Goal: Transaction & Acquisition: Download file/media

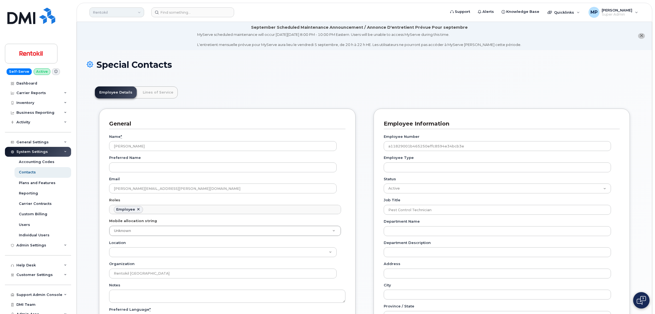
click at [114, 12] on link "Rentokil" at bounding box center [116, 12] width 55 height 10
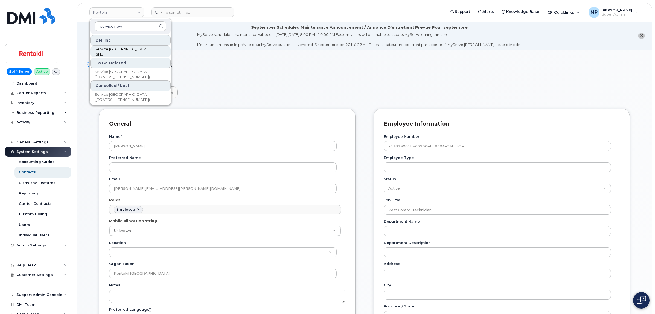
type input "service new"
click at [129, 51] on span "Service New Brunswick (SNB)" at bounding box center [126, 51] width 63 height 11
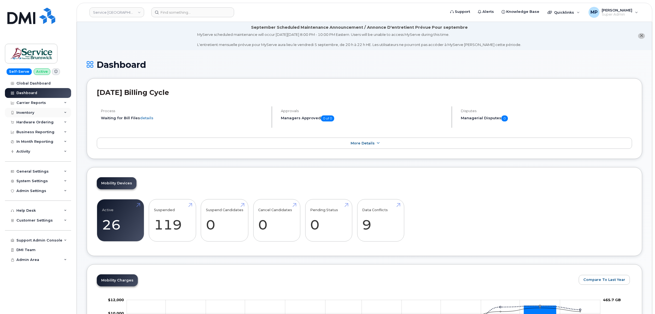
click at [27, 114] on div "Inventory" at bounding box center [25, 112] width 18 height 4
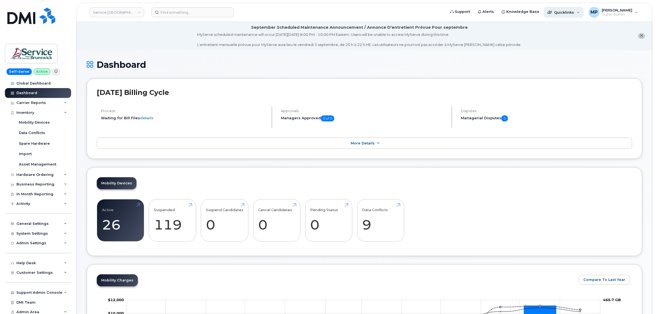
click at [569, 10] on span "Quicklinks" at bounding box center [564, 12] width 20 height 4
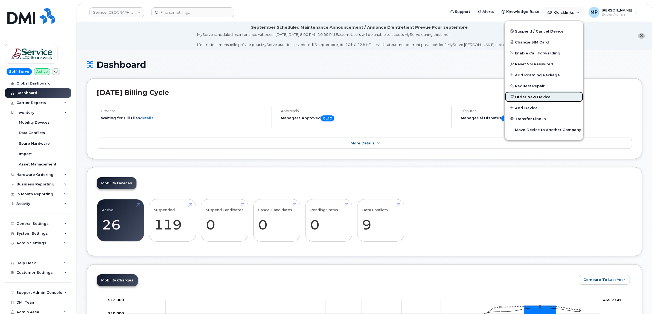
click at [533, 96] on span "Order New Device" at bounding box center [533, 96] width 36 height 5
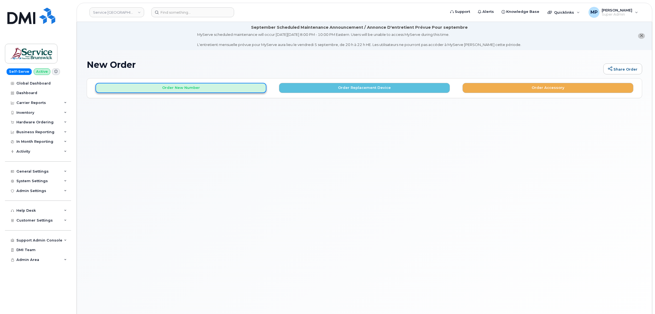
click at [196, 88] on button "Order New Number" at bounding box center [180, 88] width 171 height 10
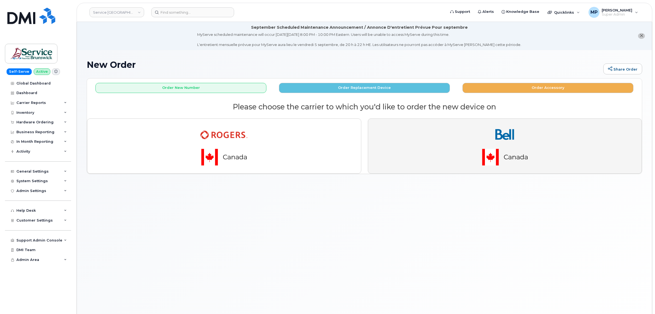
click at [517, 146] on img "button" at bounding box center [505, 146] width 77 height 46
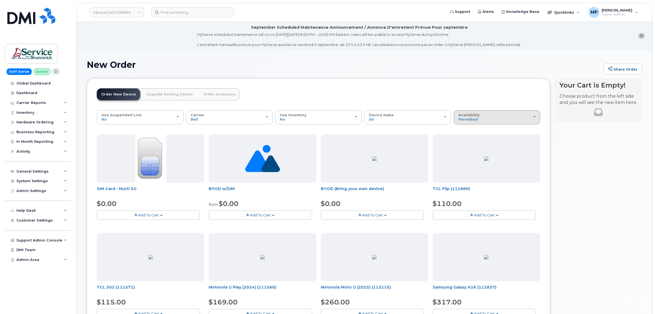
click at [536, 116] on button "Availability Permitted All" at bounding box center [497, 117] width 87 height 14
click at [535, 116] on span "button" at bounding box center [534, 116] width 2 height 1
click at [464, 140] on label "All" at bounding box center [460, 139] width 11 height 7
click at [0, 0] on input "All" at bounding box center [0, 0] width 0 height 0
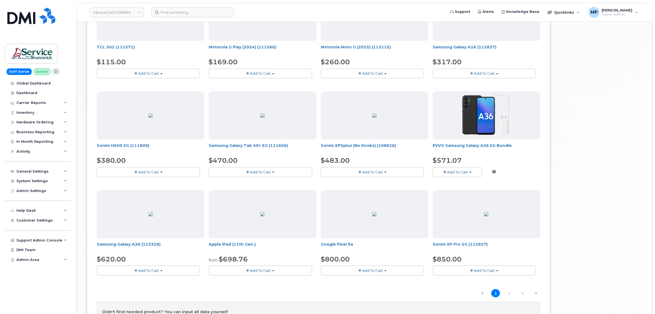
scroll to position [314, 0]
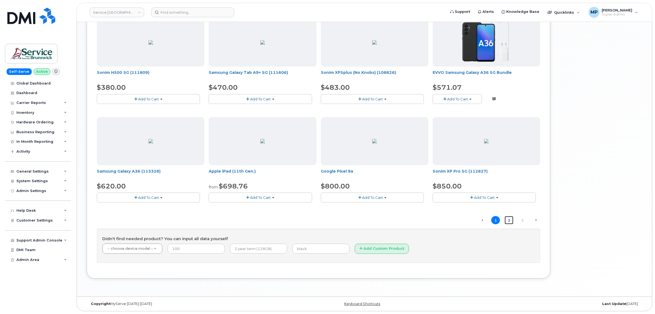
click at [508, 222] on link "2" at bounding box center [509, 220] width 9 height 8
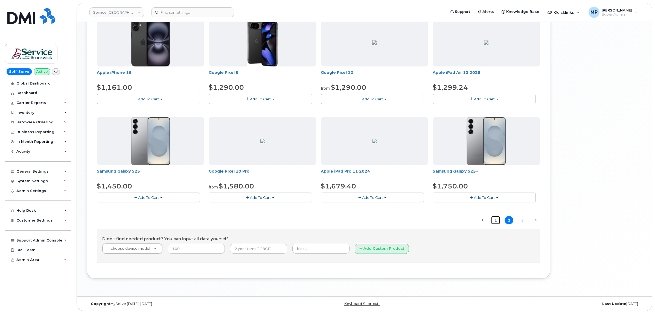
click at [494, 220] on link "1" at bounding box center [495, 220] width 9 height 8
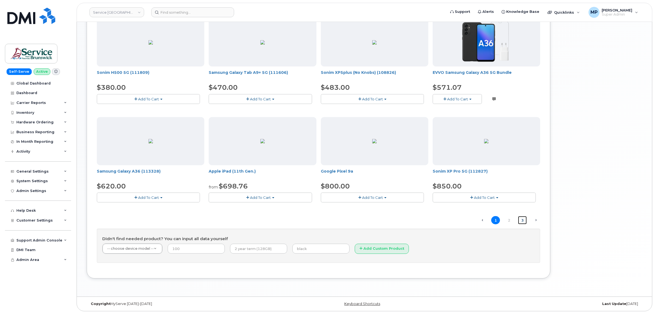
click at [522, 220] on link "3" at bounding box center [522, 220] width 9 height 8
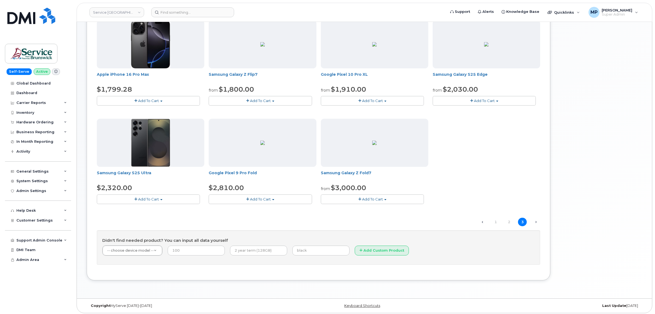
scroll to position [117, 0]
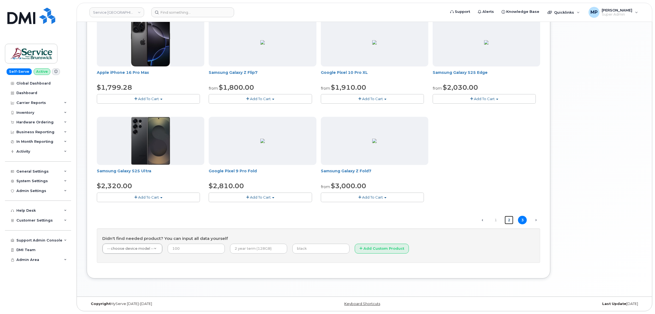
click at [508, 217] on link "2" at bounding box center [509, 220] width 9 height 8
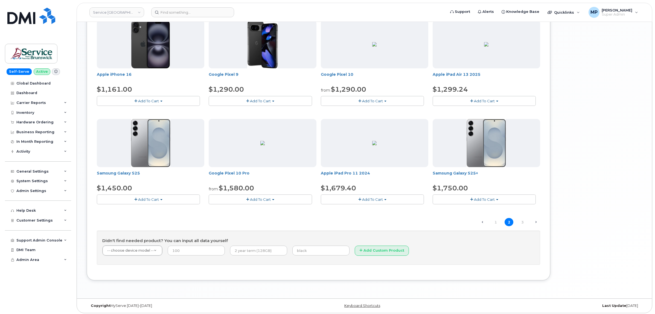
scroll to position [314, 0]
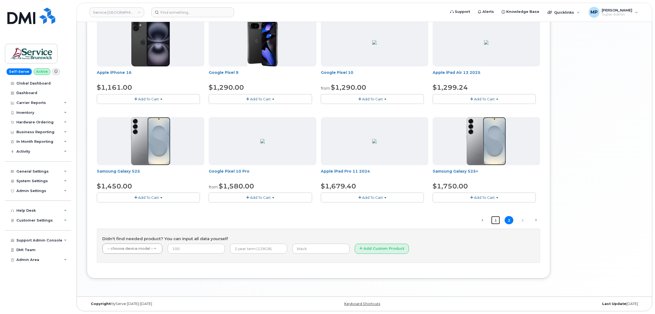
click at [494, 219] on link "1" at bounding box center [495, 220] width 9 height 8
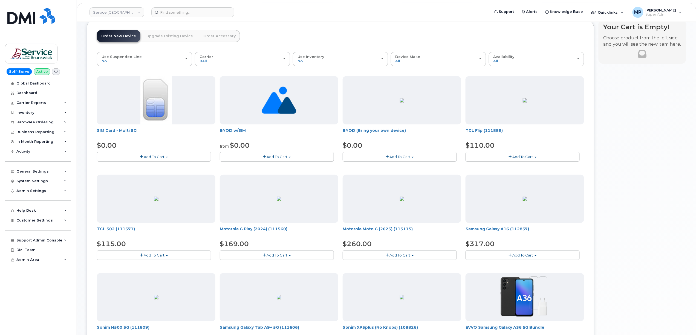
scroll to position [0, 0]
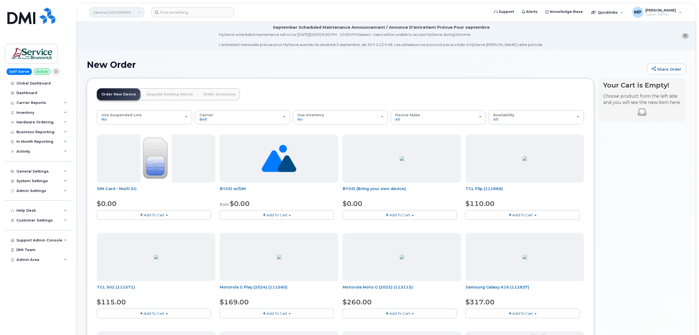
click at [130, 10] on link "Service New Brunswick (SNB)" at bounding box center [116, 12] width 55 height 10
type input "rentokil"
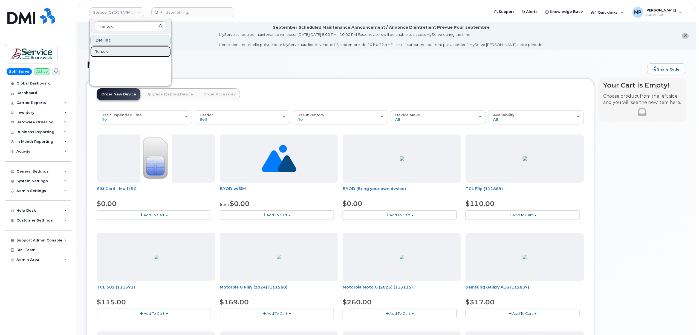
click at [109, 50] on span "Rentokil" at bounding box center [102, 51] width 15 height 5
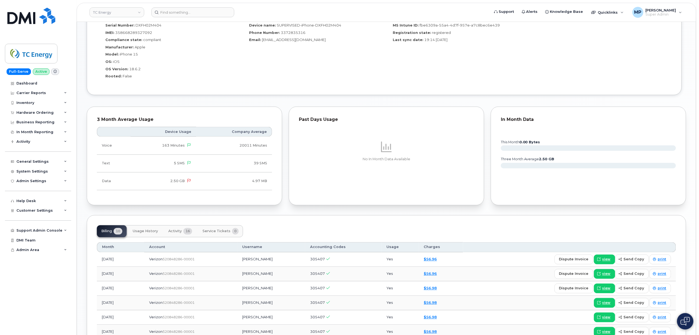
scroll to position [301, 0]
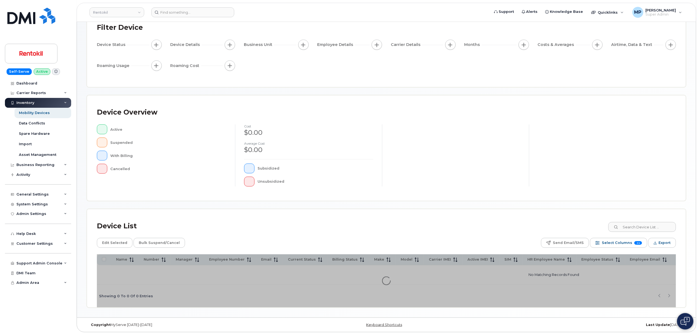
scroll to position [43, 0]
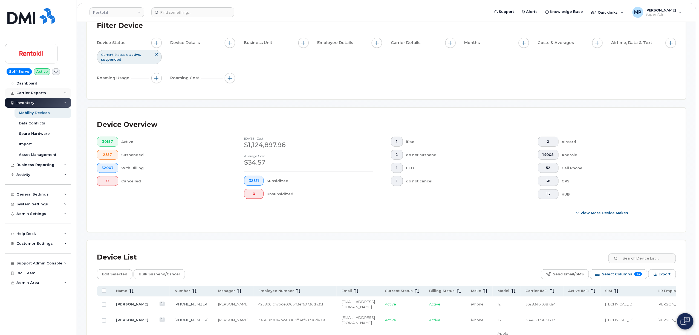
click at [30, 94] on div "Carrier Reports" at bounding box center [31, 93] width 30 height 4
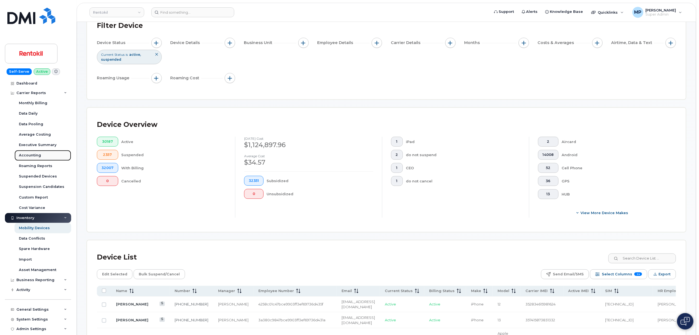
click at [28, 156] on div "Accounting" at bounding box center [30, 155] width 22 height 5
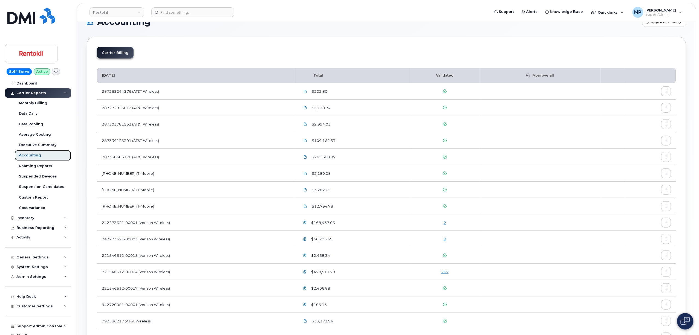
scroll to position [51, 0]
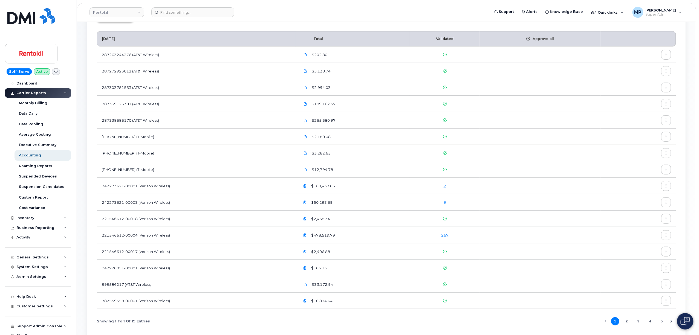
click at [667, 235] on icon "button" at bounding box center [666, 236] width 4 height 4
click at [638, 258] on span "Download" at bounding box center [640, 257] width 21 height 5
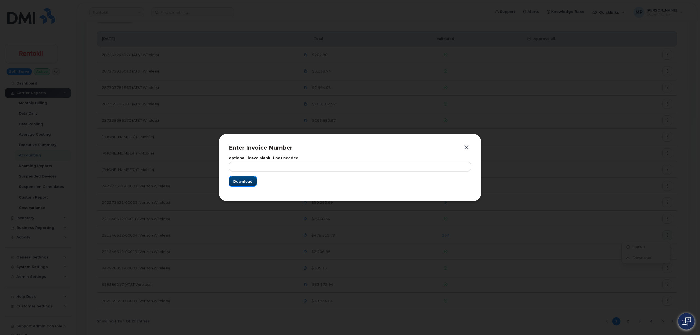
drag, startPoint x: 233, startPoint y: 182, endPoint x: 235, endPoint y: 185, distance: 4.4
click at [233, 182] on button "Download" at bounding box center [243, 181] width 28 height 10
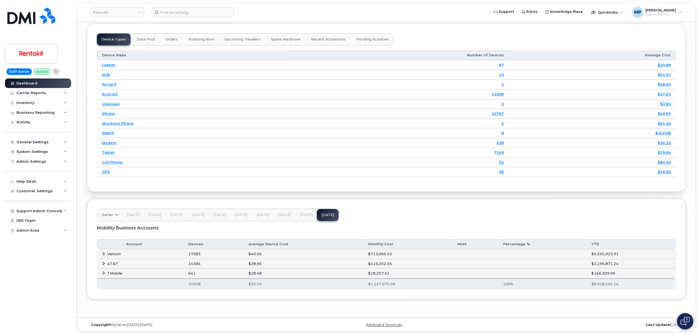
scroll to position [685, 0]
click at [29, 102] on div "Inventory" at bounding box center [25, 103] width 18 height 4
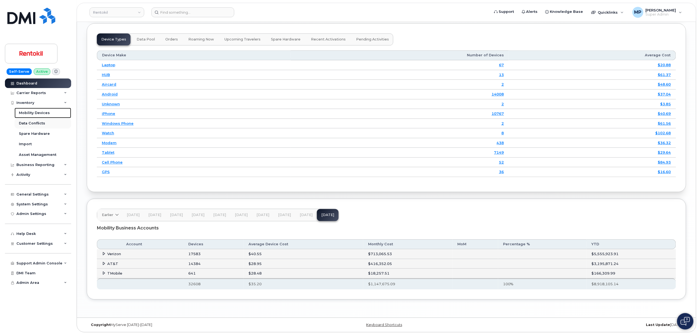
drag, startPoint x: 28, startPoint y: 111, endPoint x: 46, endPoint y: 118, distance: 19.5
click at [28, 112] on div "Mobility Devices" at bounding box center [34, 112] width 31 height 5
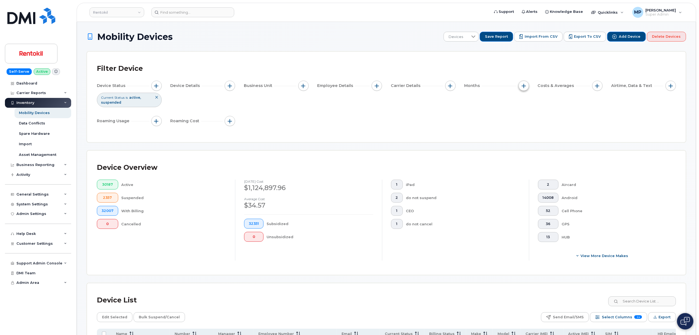
click at [528, 86] on button "button" at bounding box center [523, 86] width 10 height 10
click at [527, 102] on input "Billing Cycle" at bounding box center [525, 102] width 4 height 4
checkbox input "true"
click at [537, 127] on span at bounding box center [537, 125] width 12 height 10
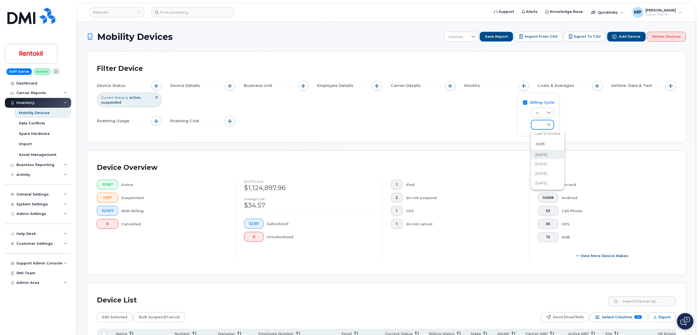
click at [537, 153] on span "[DATE]" at bounding box center [541, 154] width 12 height 5
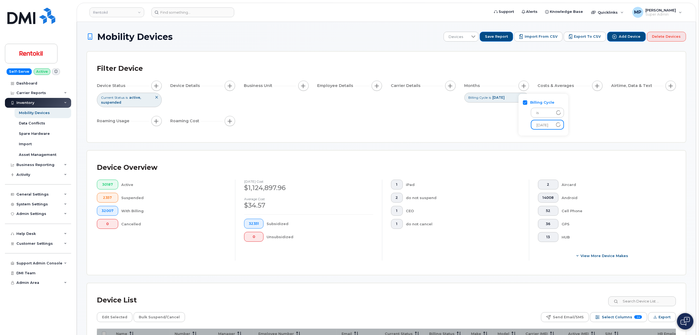
click at [423, 118] on div "Device Status Current Status is active suspended Device Details Business Unit E…" at bounding box center [386, 105] width 579 height 48
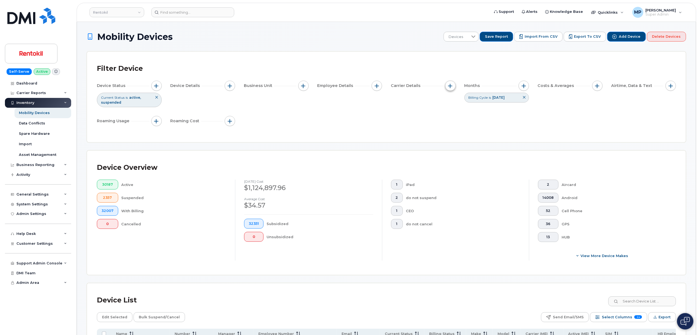
click at [450, 82] on button "button" at bounding box center [450, 86] width 10 height 10
drag, startPoint x: 451, startPoint y: 103, endPoint x: 449, endPoint y: 113, distance: 9.5
click at [449, 113] on div "Carrier Account Number Rate Plan Features Upgrade Eligible Contract Balance Las…" at bounding box center [473, 145] width 57 height 103
click at [450, 112] on input "Account Number" at bounding box center [451, 111] width 4 height 4
checkbox input "true"
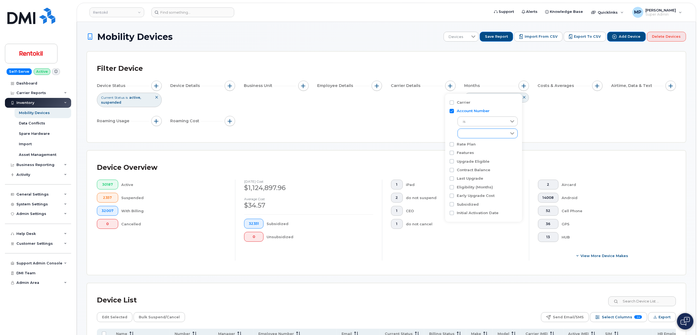
click at [471, 132] on div "empty" at bounding box center [482, 133] width 49 height 9
click at [463, 144] on input "221546612-00004 - Verizon Wireless - Terminix" at bounding box center [464, 145] width 4 height 4
checkbox input "true"
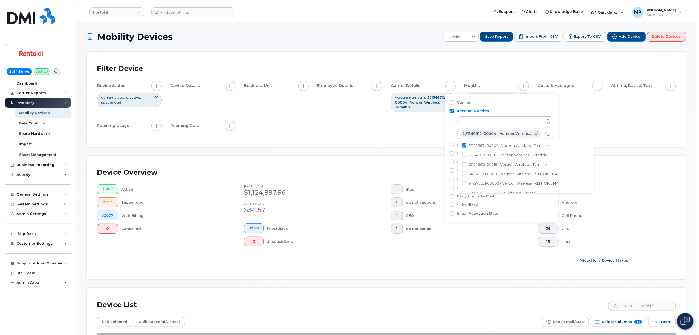
click at [334, 127] on div "Device Status Current Status is active suspended Device Details Business Unit E…" at bounding box center [386, 107] width 579 height 52
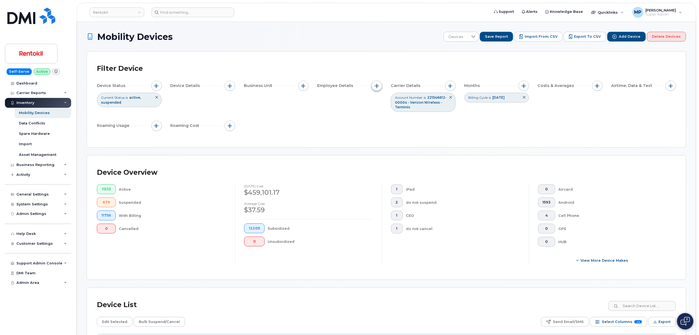
click at [378, 86] on span "button" at bounding box center [376, 86] width 4 height 4
click at [290, 114] on div "Device Status Current Status is active suspended Device Details Business Unit E…" at bounding box center [386, 107] width 579 height 52
click at [156, 86] on span "button" at bounding box center [156, 86] width 4 height 4
click at [232, 113] on icon at bounding box center [232, 113] width 4 height 2
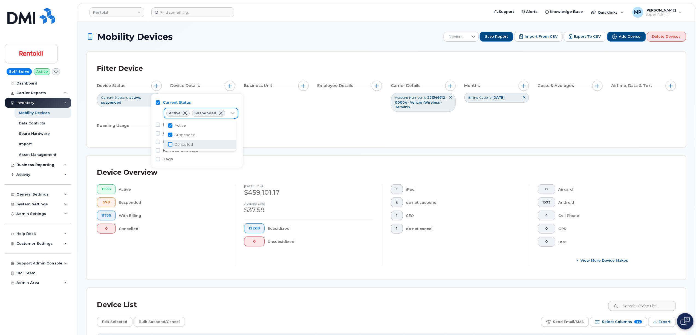
click at [171, 143] on input "Cancelled" at bounding box center [170, 144] width 4 height 4
checkbox input "true"
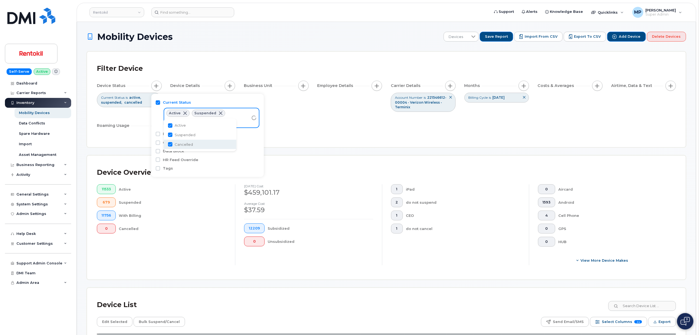
click at [339, 132] on div "Device Status Current Status is active suspended cancelled Device Details Busin…" at bounding box center [386, 107] width 579 height 52
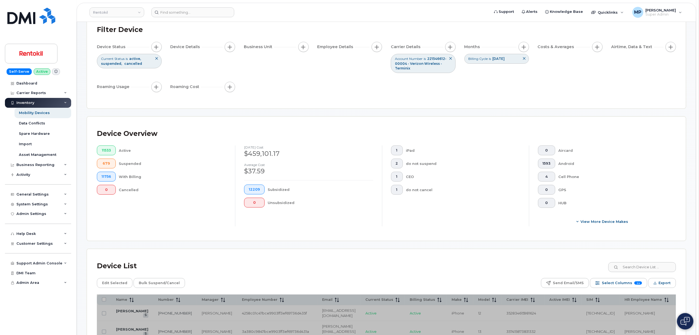
scroll to position [0, 0]
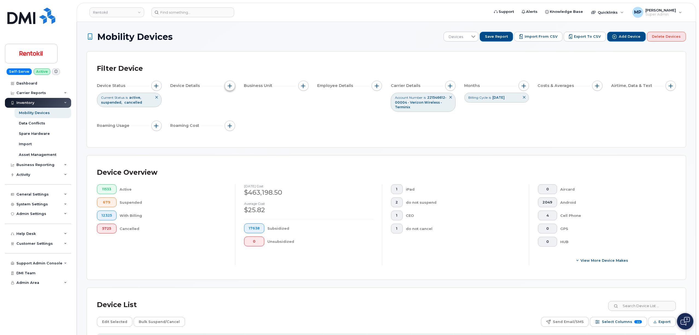
click at [230, 86] on span "button" at bounding box center [230, 86] width 4 height 4
click at [301, 85] on span "button" at bounding box center [303, 86] width 4 height 4
click at [108, 216] on span "12325" at bounding box center [106, 215] width 10 height 4
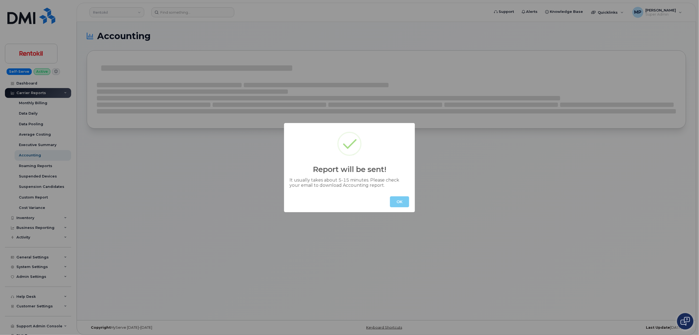
click at [400, 197] on button "OK" at bounding box center [399, 201] width 19 height 11
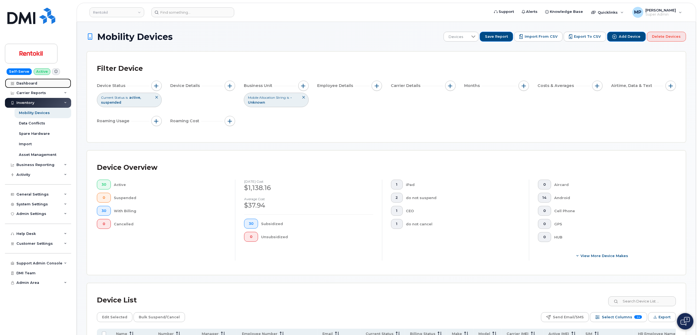
click at [21, 85] on div "Dashboard" at bounding box center [26, 83] width 21 height 4
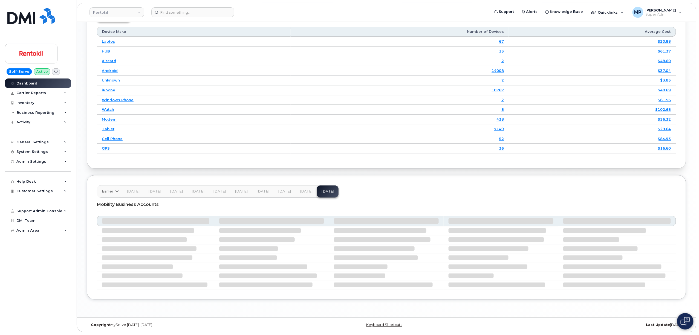
scroll to position [709, 0]
